Goal: Information Seeking & Learning: Learn about a topic

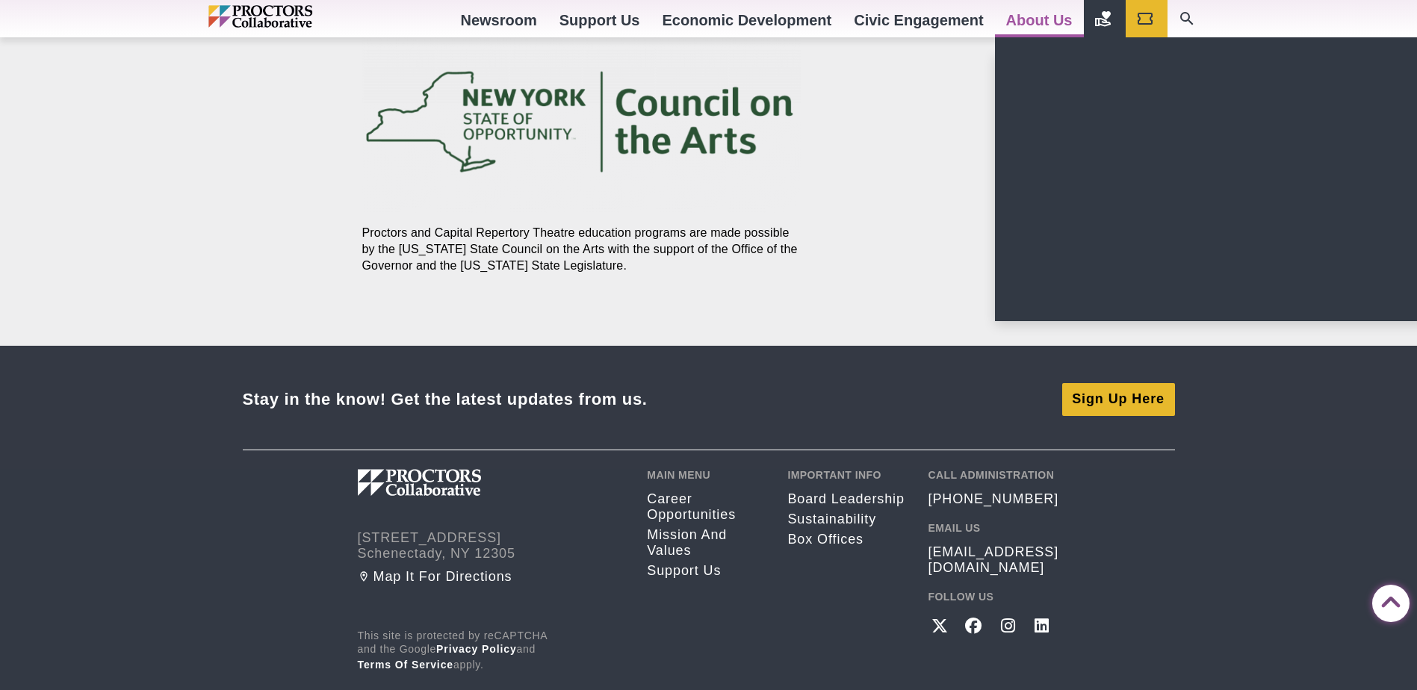
scroll to position [1553, 0]
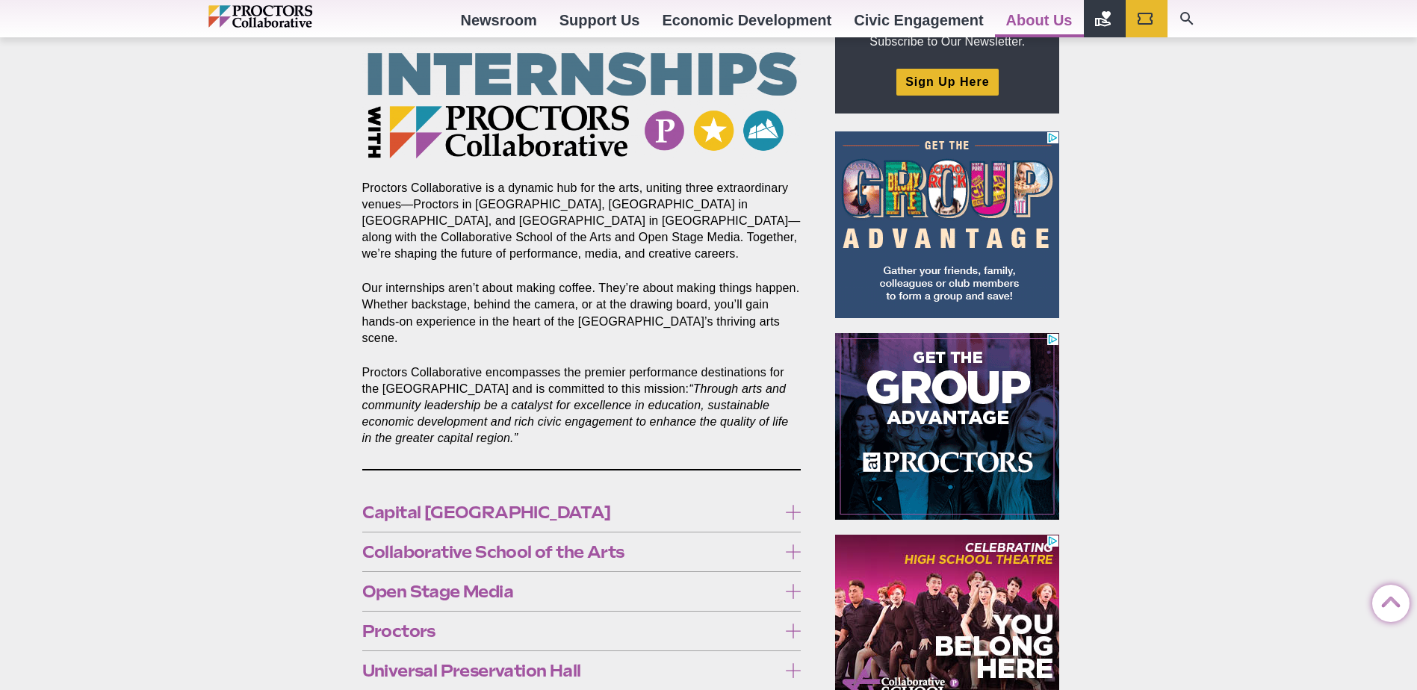
scroll to position [598, 0]
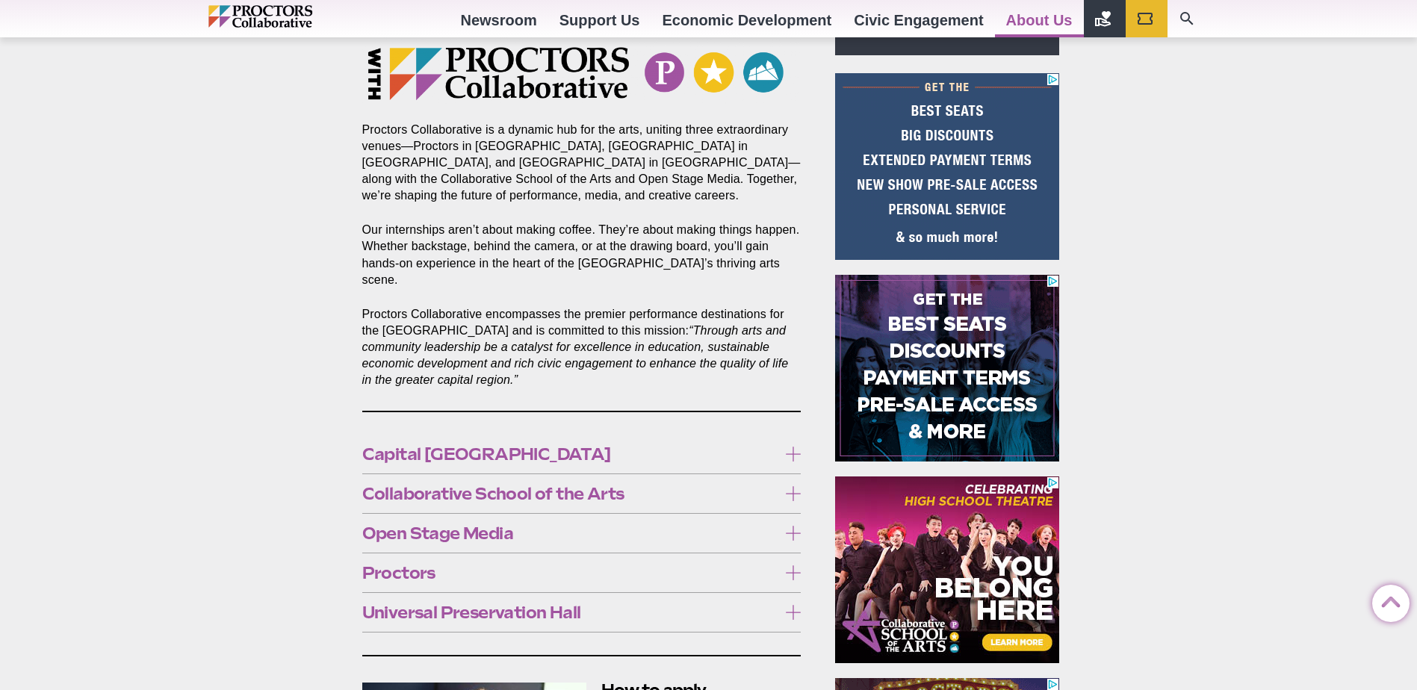
click at [787, 560] on label "Proctors" at bounding box center [581, 574] width 439 height 28
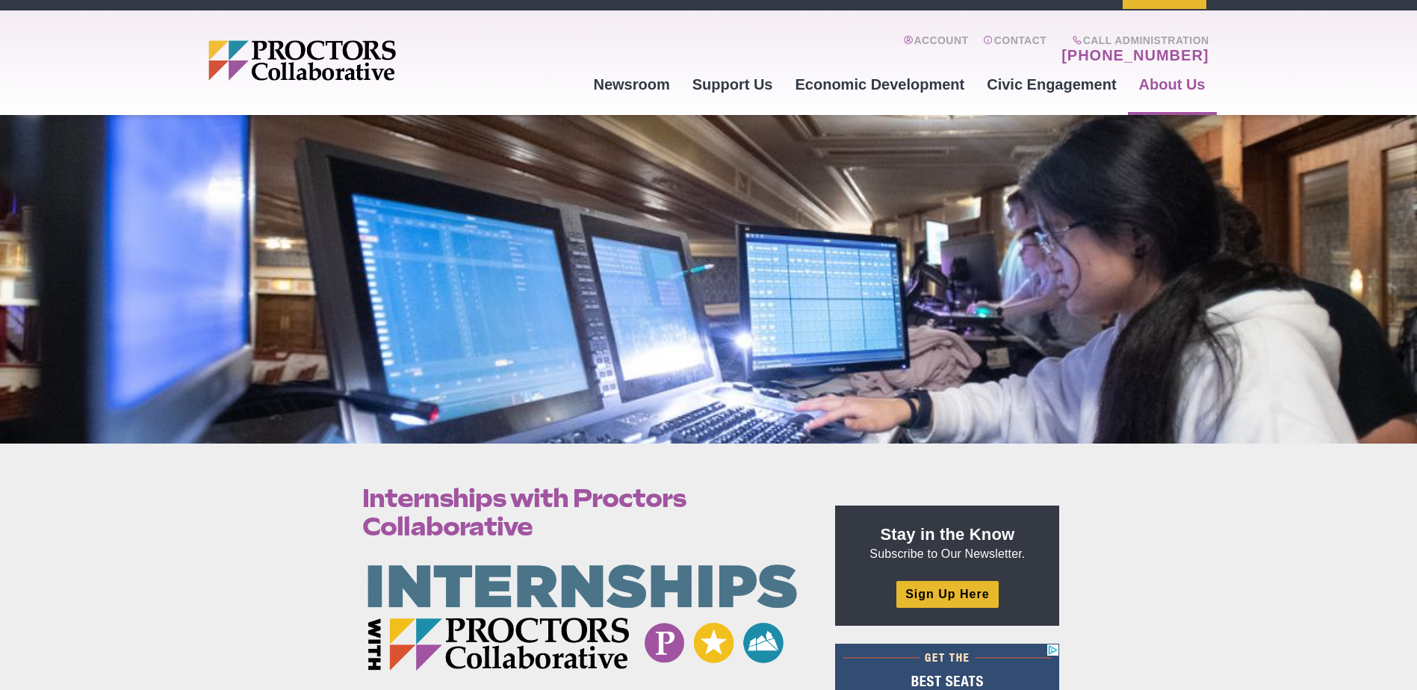
scroll to position [0, 0]
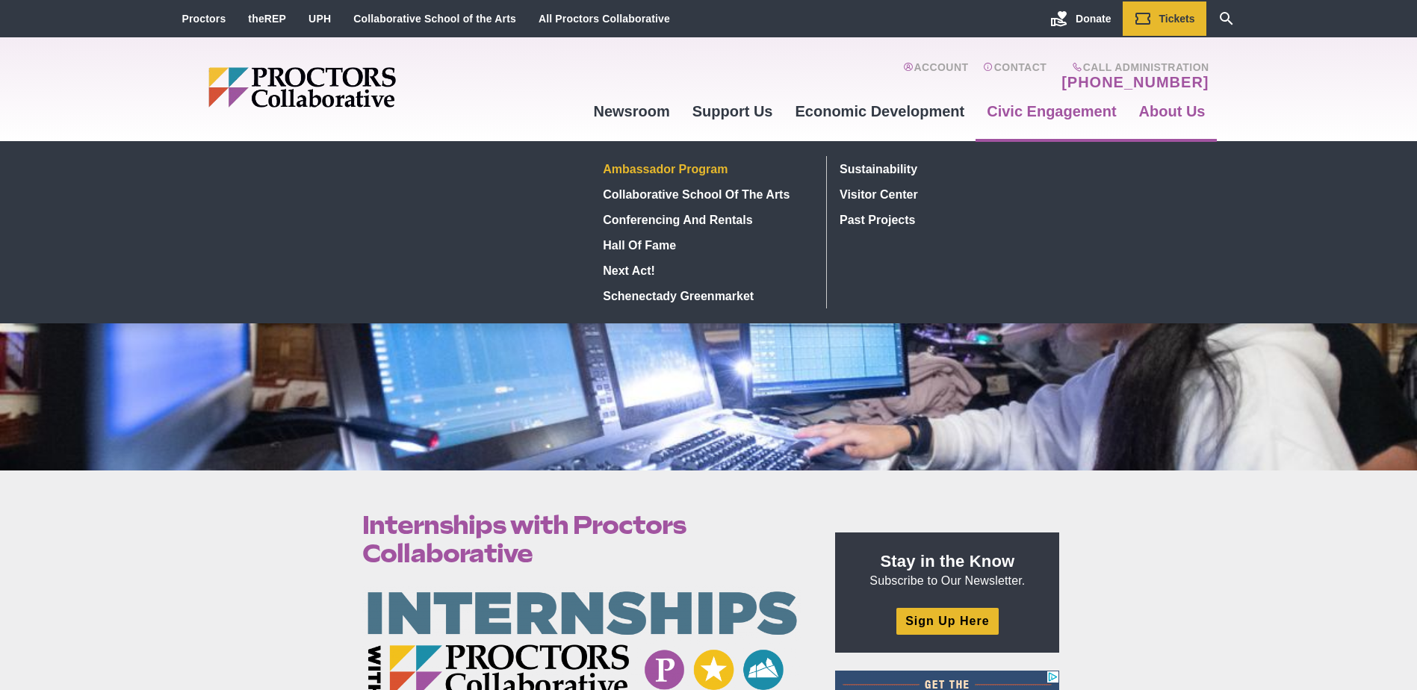
click at [657, 166] on link "Ambassador Program" at bounding box center [706, 168] width 217 height 25
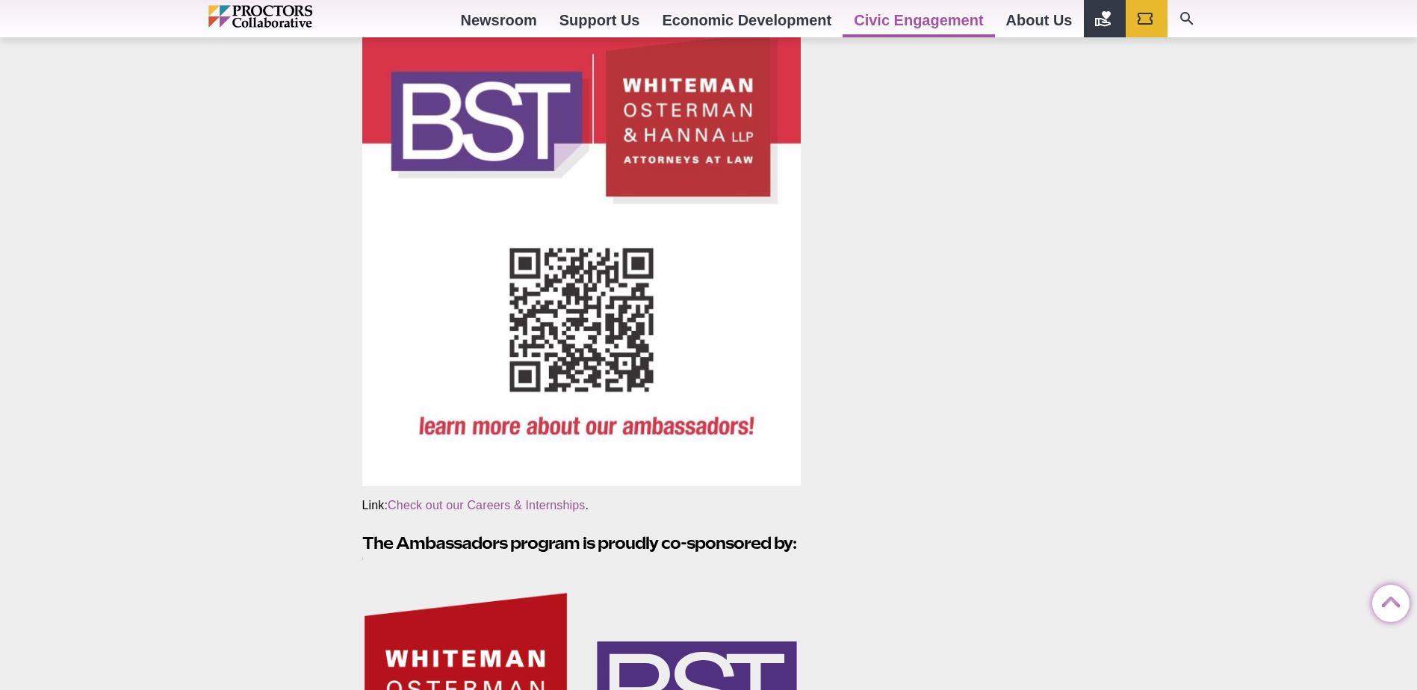
scroll to position [2166, 0]
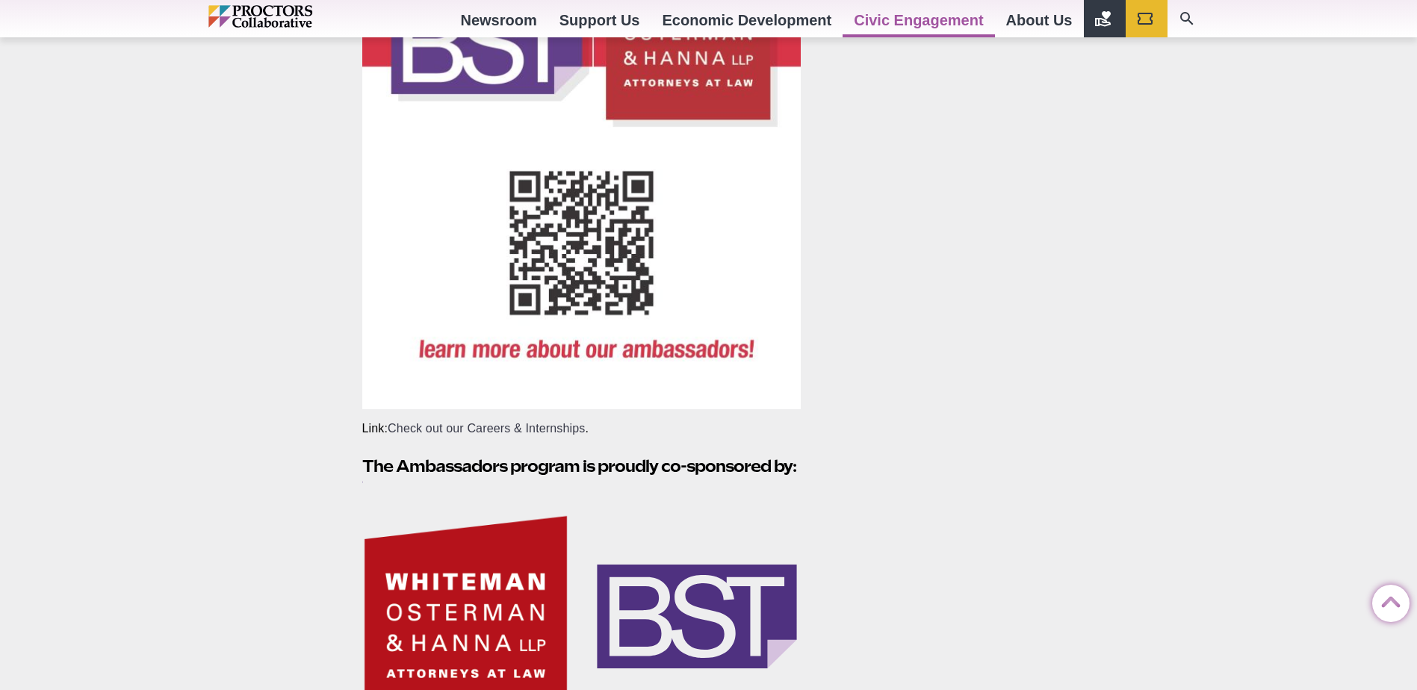
click at [524, 422] on link "Check out our Careers & Internships" at bounding box center [486, 428] width 197 height 13
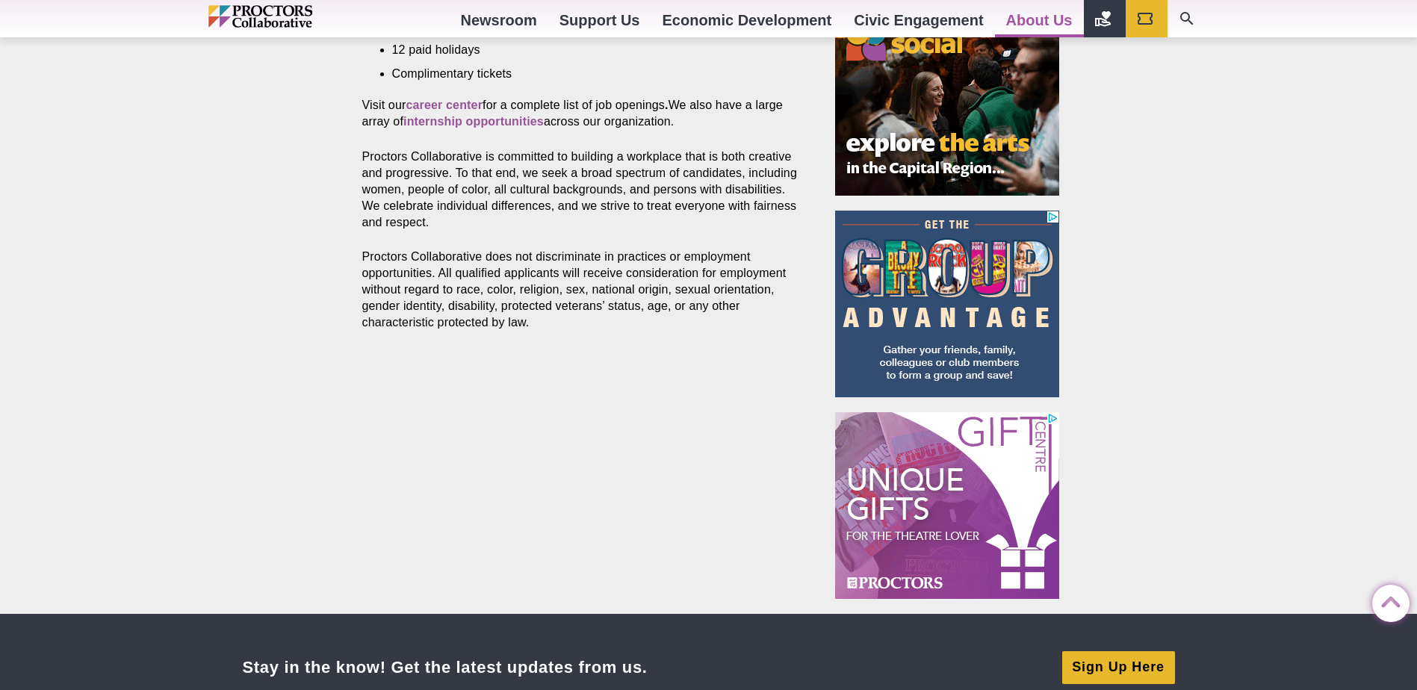
scroll to position [598, 0]
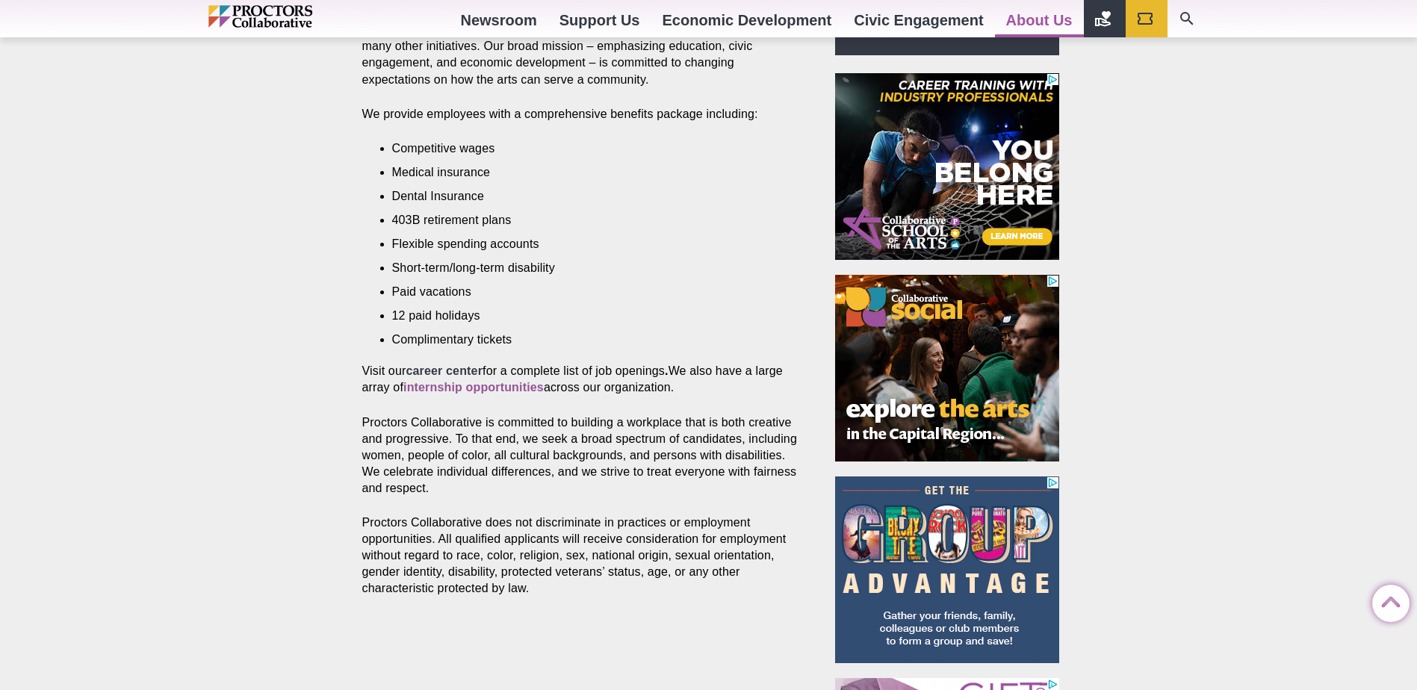
click at [471, 365] on strong "career center" at bounding box center [444, 371] width 77 height 13
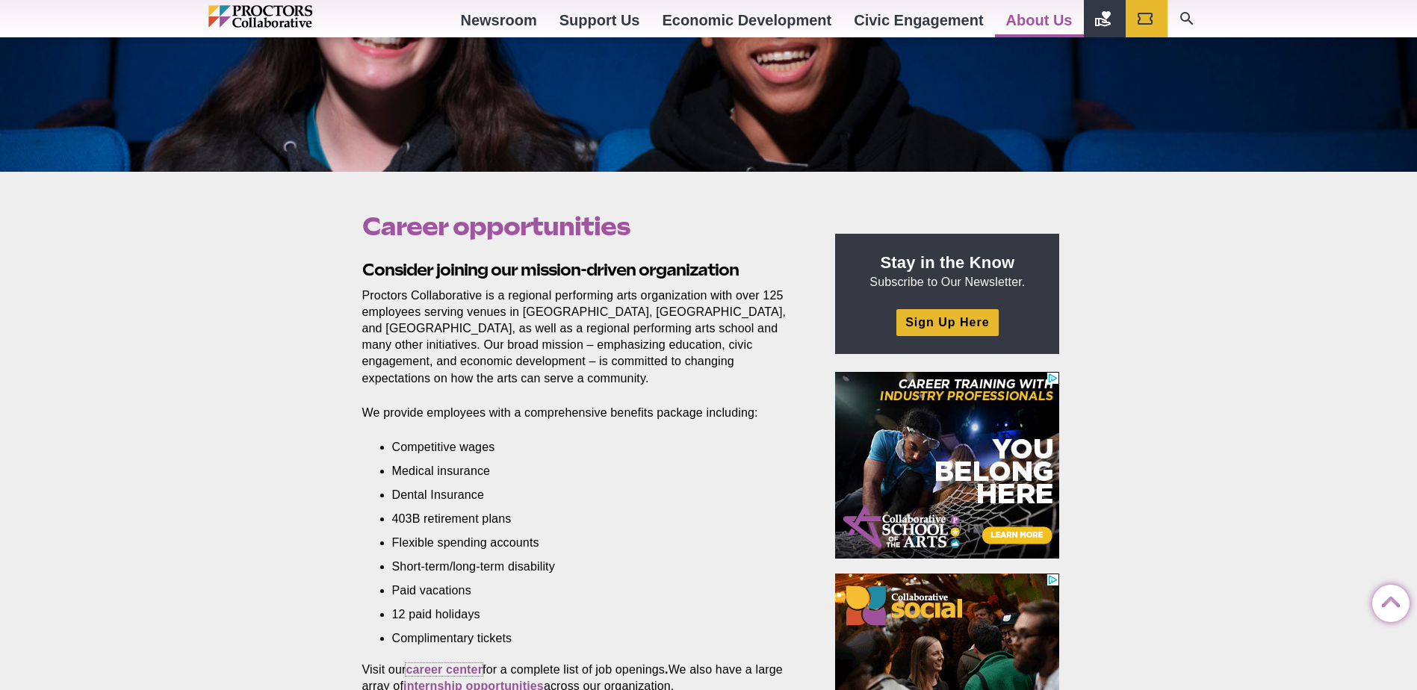
scroll to position [0, 0]
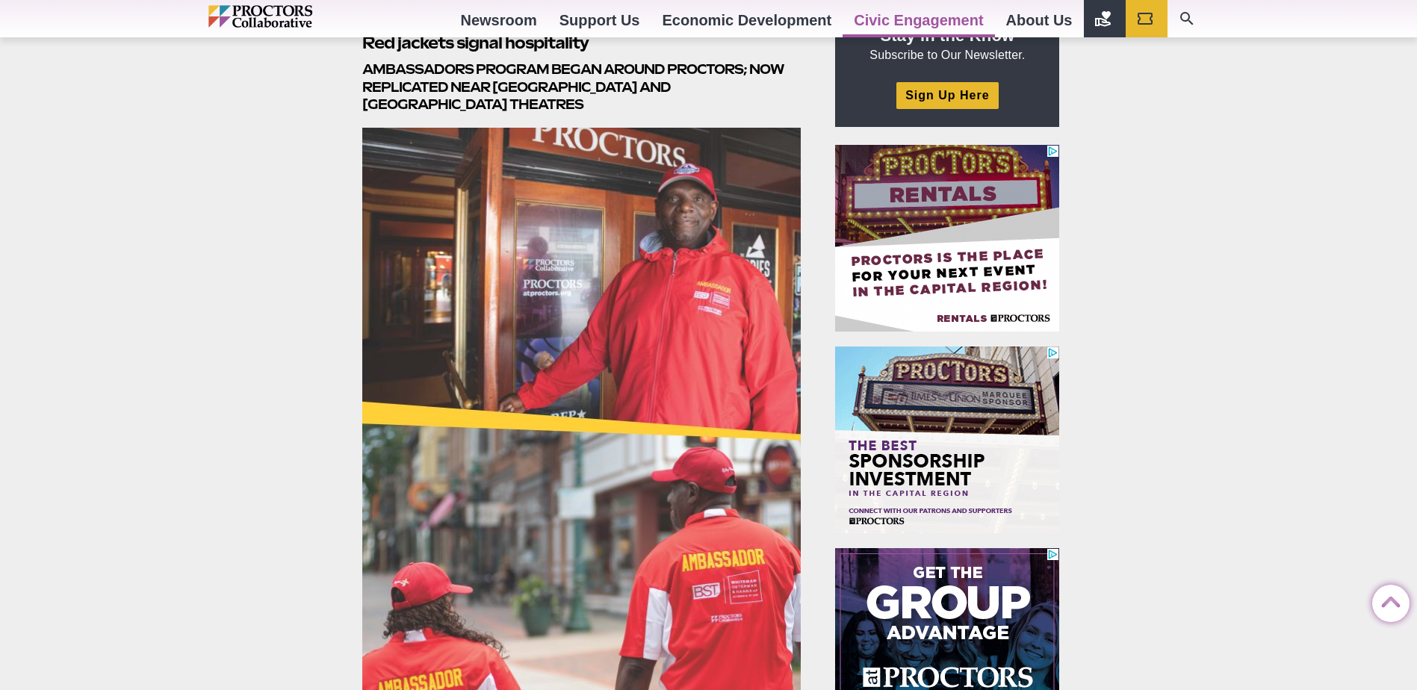
scroll to position [523, 0]
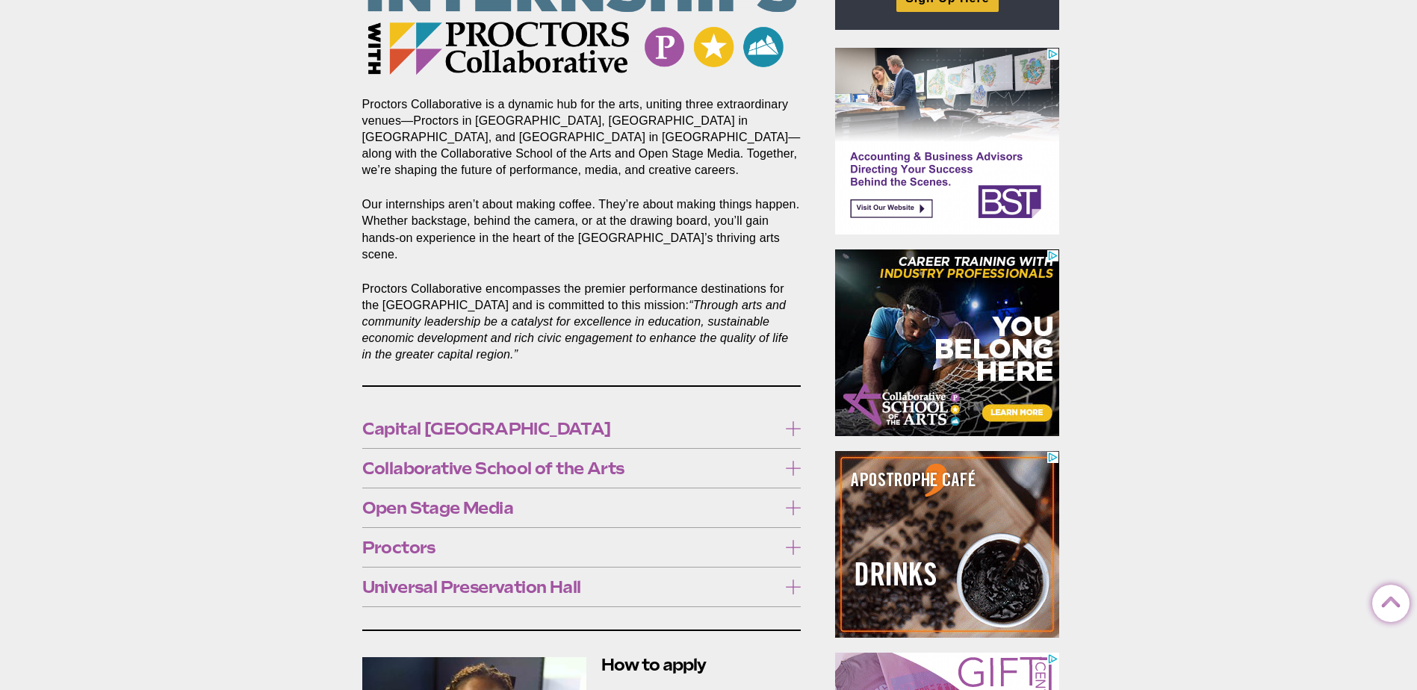
scroll to position [672, 0]
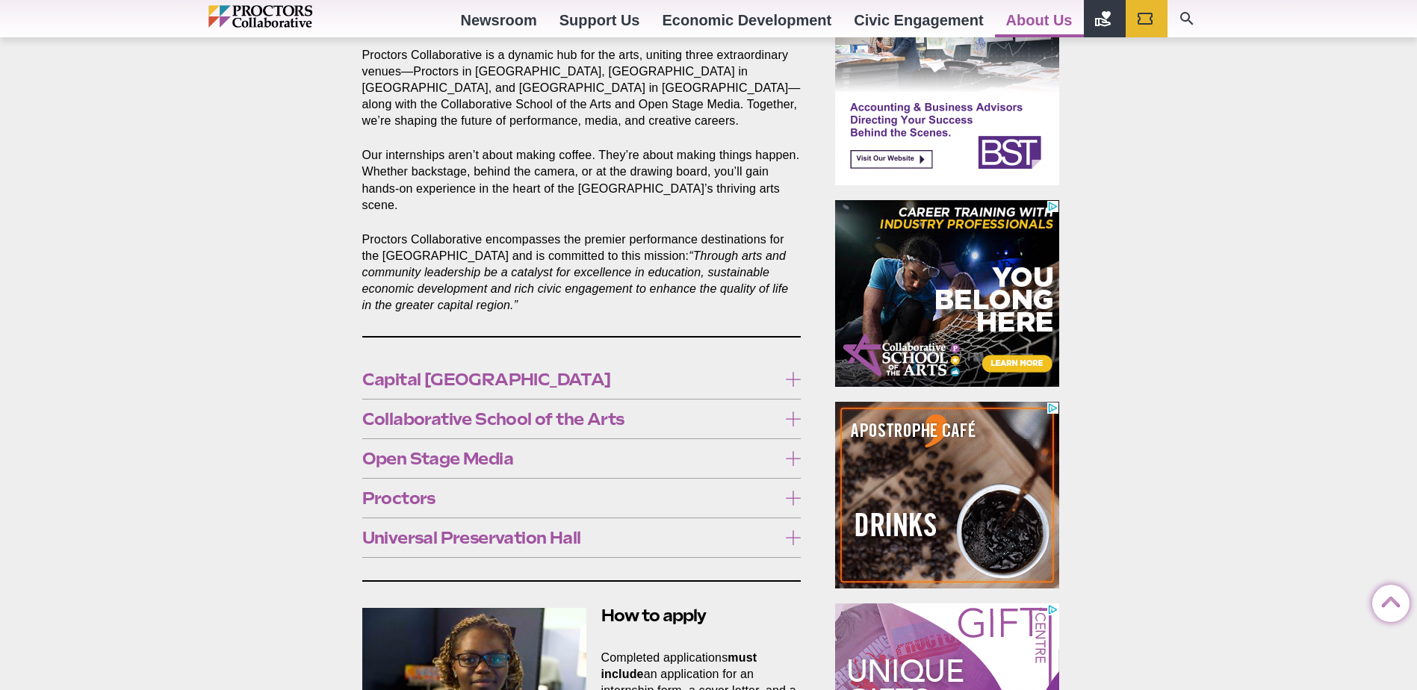
click at [787, 406] on label "Collaborative School of the Arts" at bounding box center [581, 420] width 439 height 28
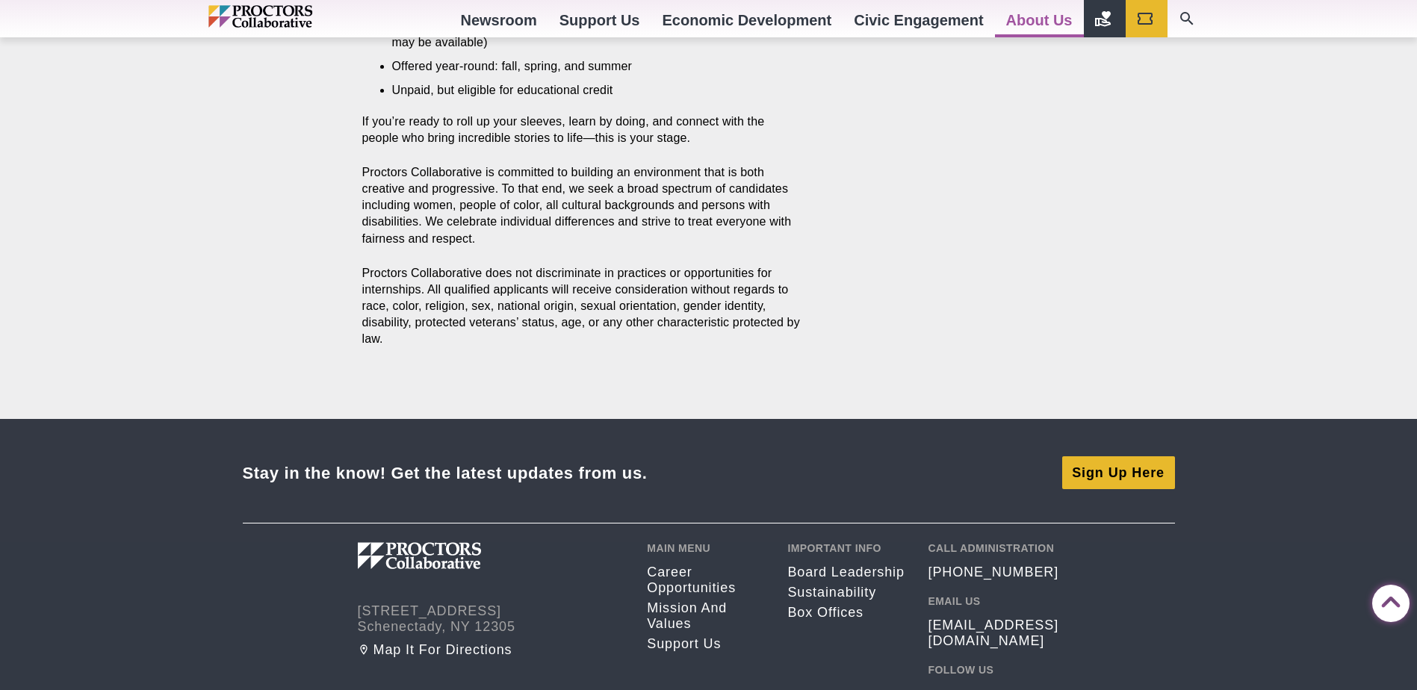
scroll to position [1718, 0]
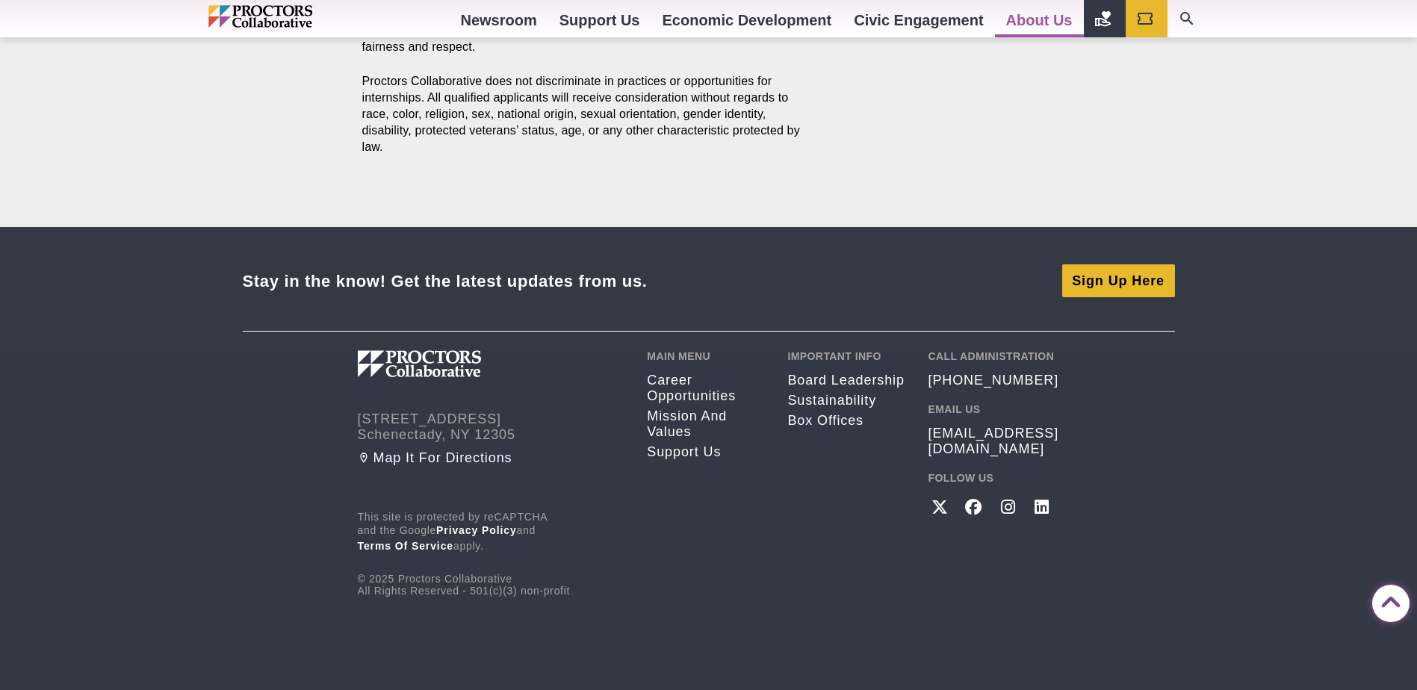
scroll to position [4706, 0]
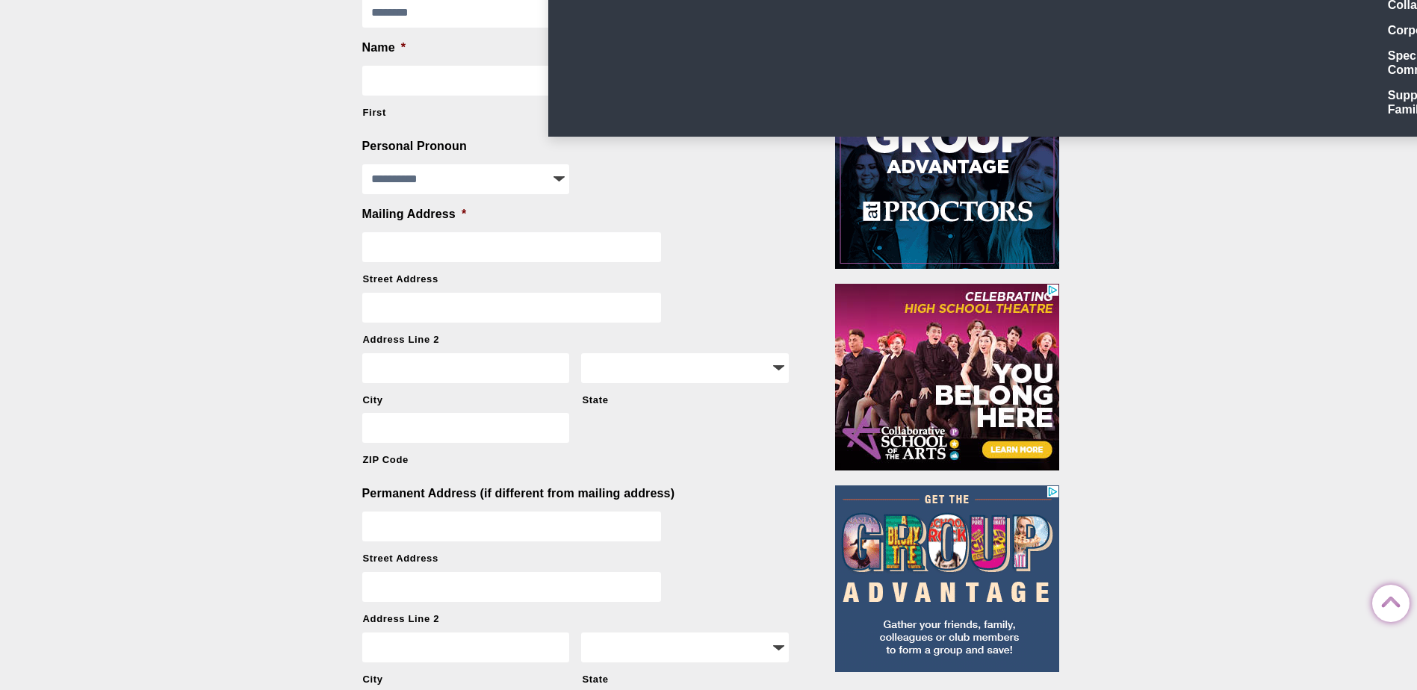
scroll to position [224, 0]
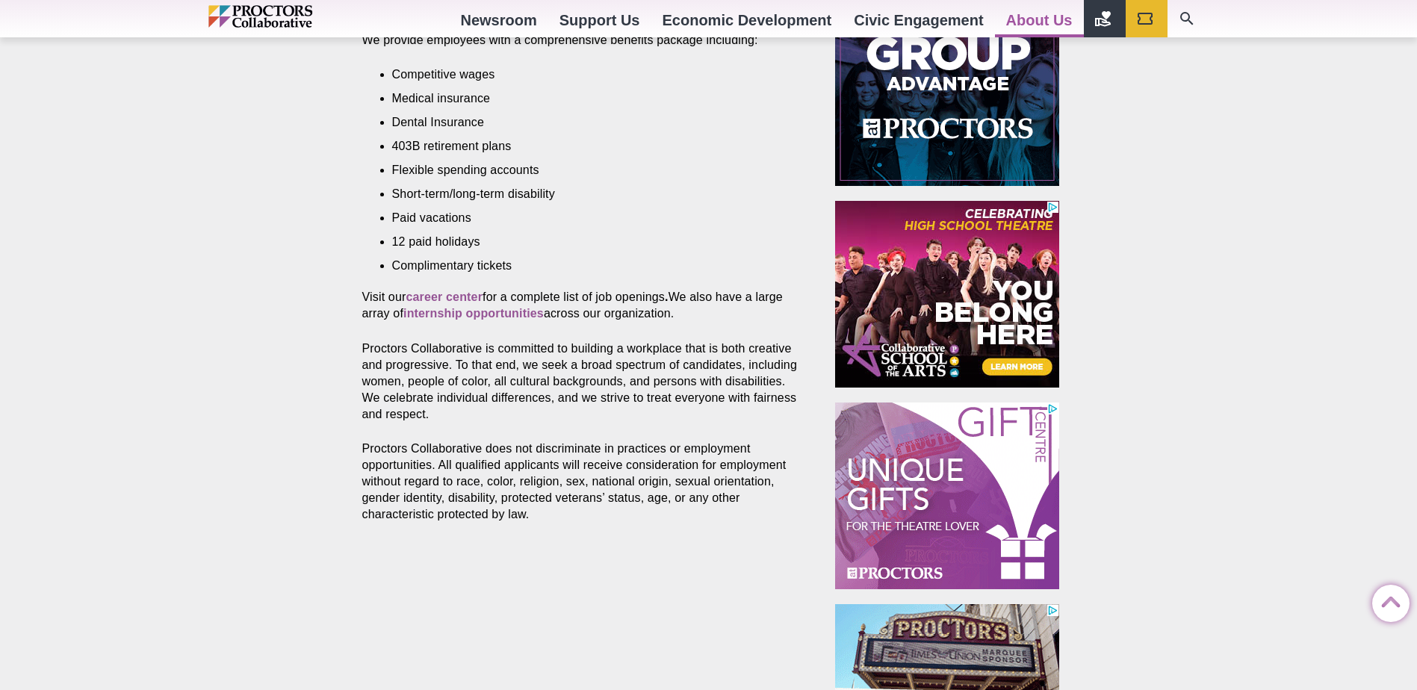
scroll to position [672, 0]
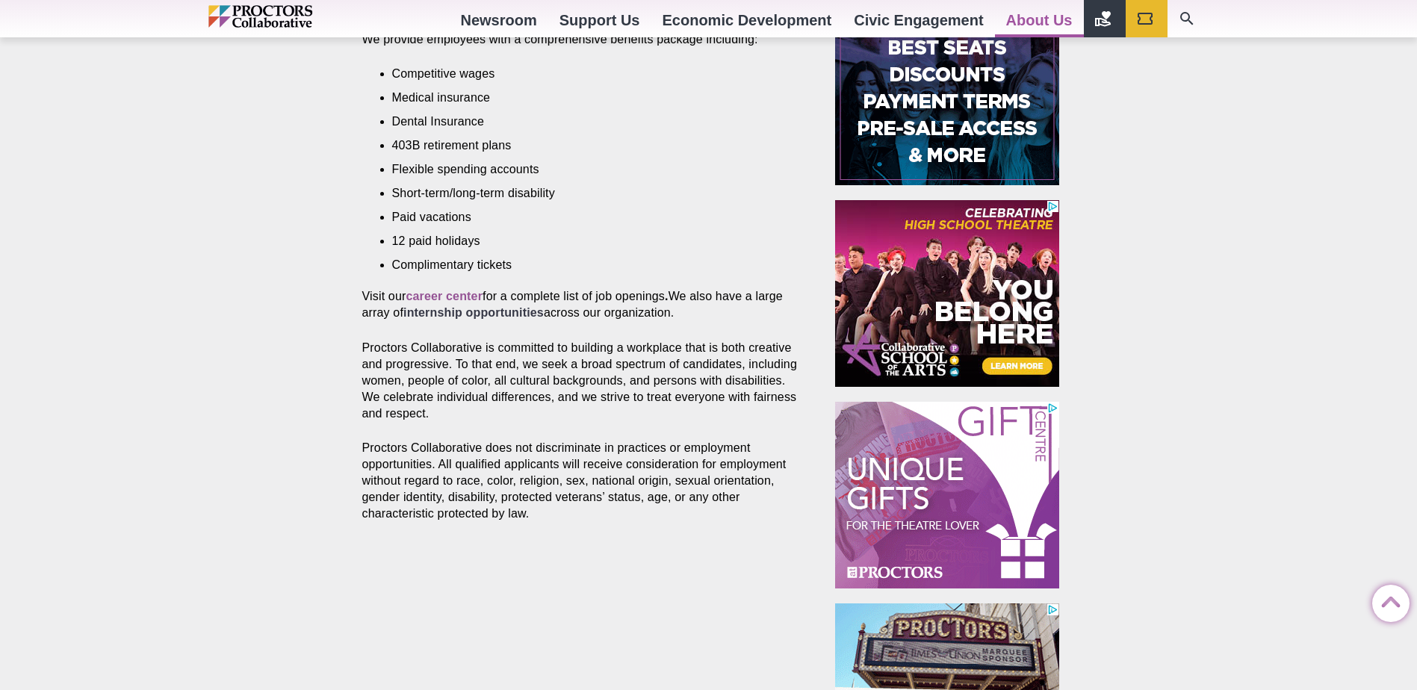
click at [494, 306] on strong "internship opportunities" at bounding box center [473, 312] width 140 height 13
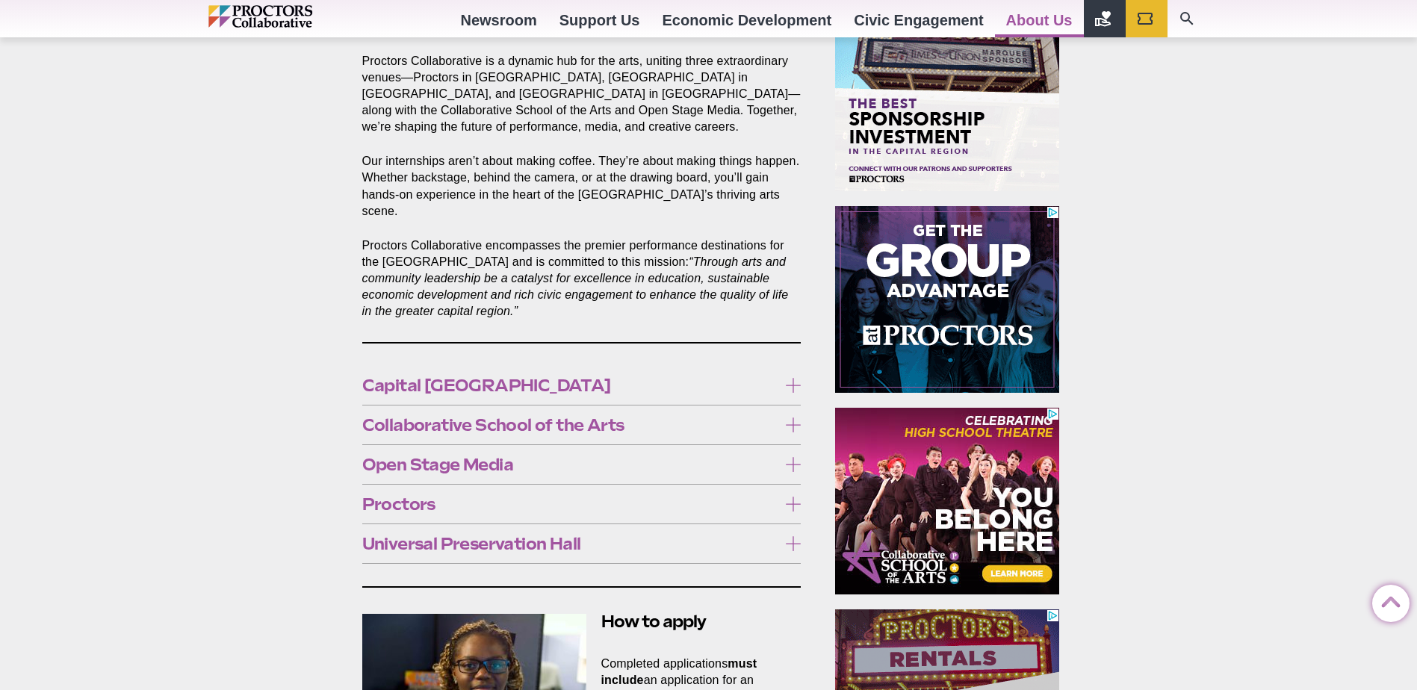
scroll to position [672, 0]
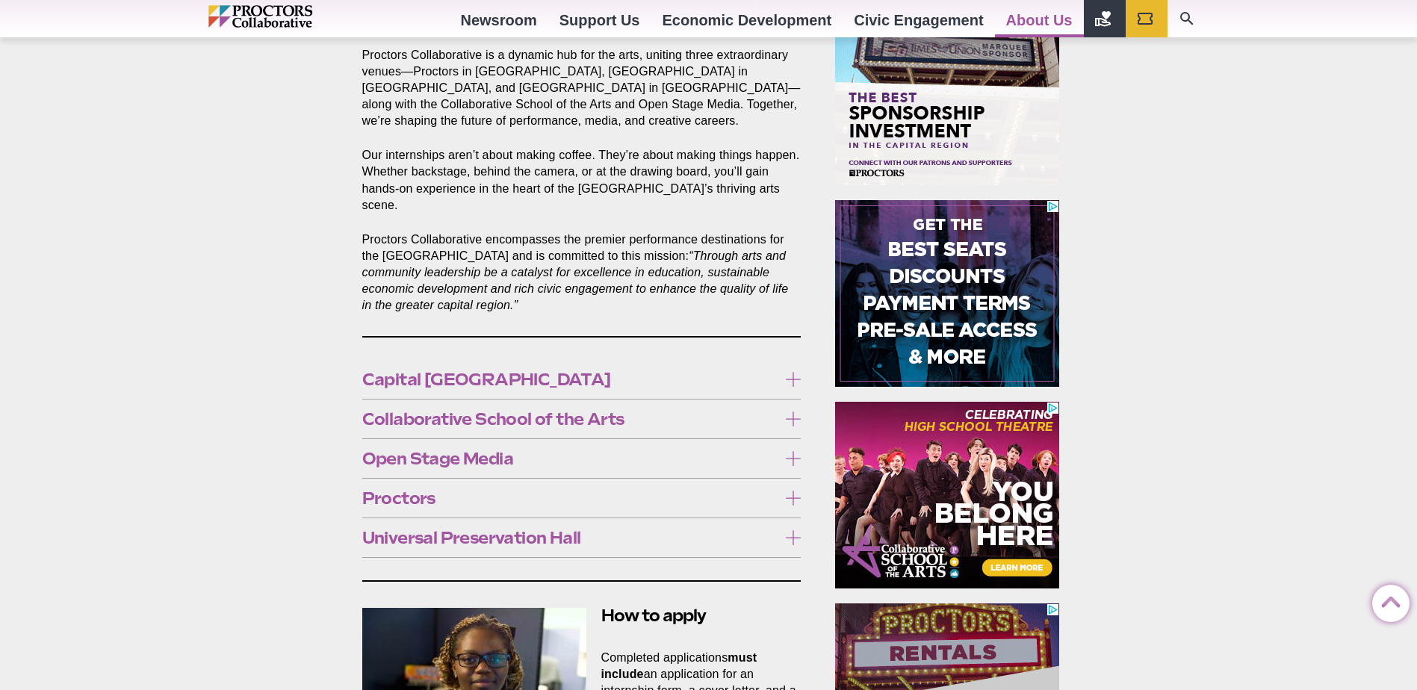
click at [802, 444] on section "Proctors Collaborative is a dynamic hub for the arts, uniting three extraordina…" at bounding box center [584, 660] width 469 height 1495
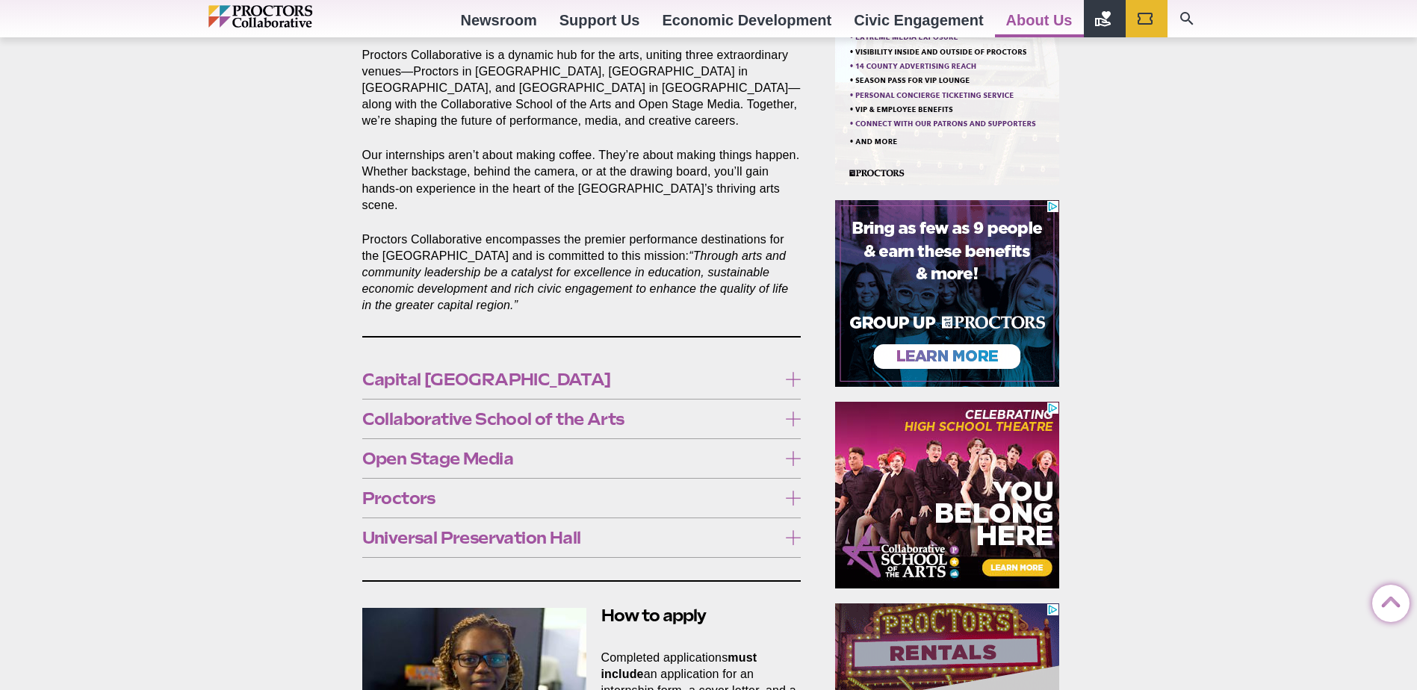
click at [792, 451] on icon at bounding box center [793, 458] width 15 height 15
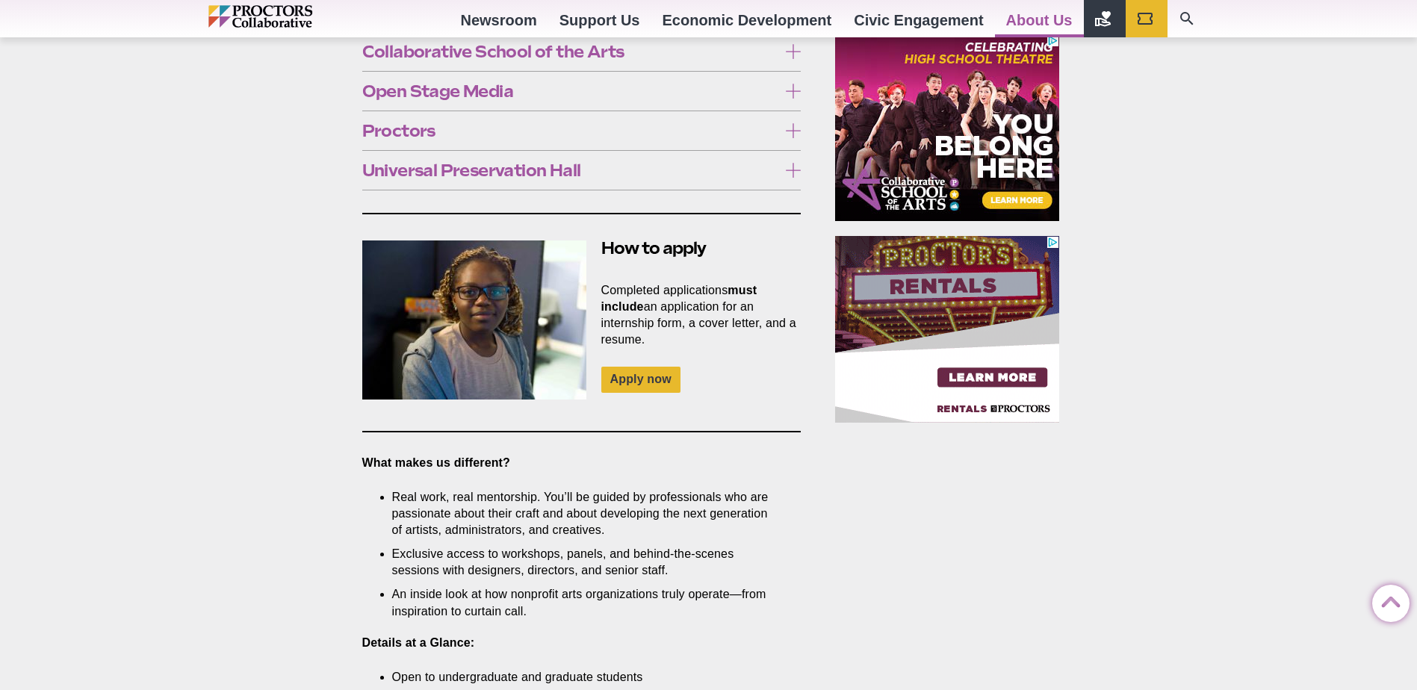
scroll to position [1046, 0]
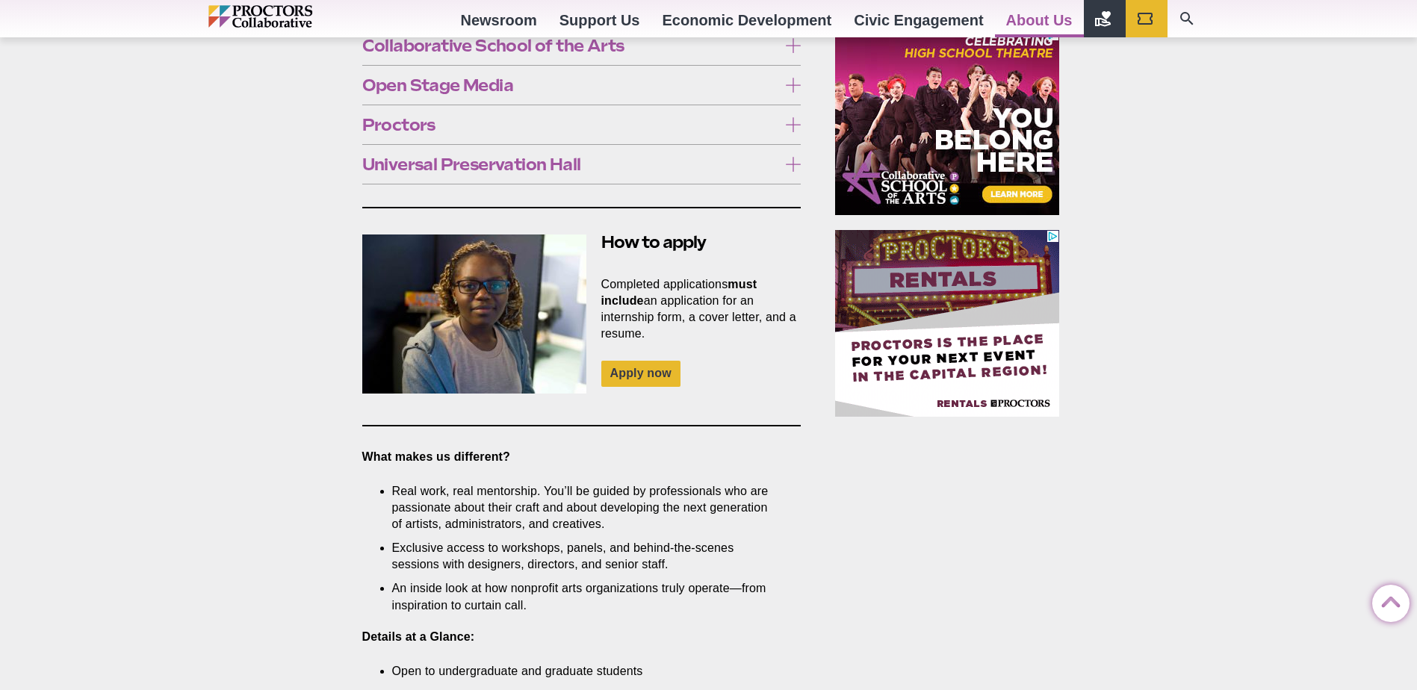
click at [632, 240] on link "Open Stage Media at Proctors (OSM)" at bounding box center [569, 255] width 415 height 31
